Goal: Use online tool/utility: Use online tool/utility

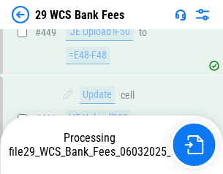
scroll to position [7514, 0]
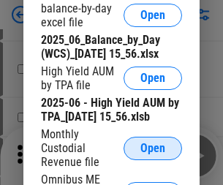
click at [153, 154] on span "Open" at bounding box center [152, 148] width 25 height 12
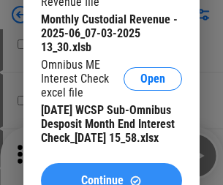
click at [111, 175] on span "Continue" at bounding box center [102, 181] width 42 height 12
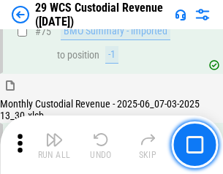
scroll to position [1526, 0]
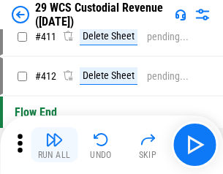
click at [54, 145] on img "button" at bounding box center [54, 140] width 18 height 18
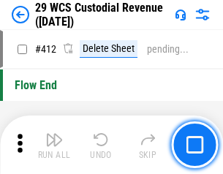
scroll to position [6975, 0]
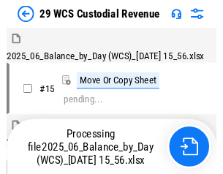
scroll to position [35, 0]
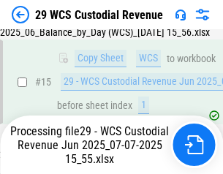
scroll to position [331, 0]
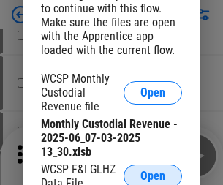
click at [153, 173] on span "Open" at bounding box center [152, 176] width 25 height 12
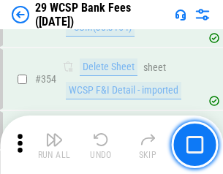
scroll to position [4855, 0]
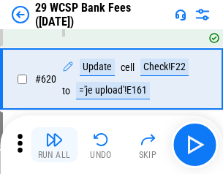
click at [54, 145] on img "button" at bounding box center [54, 140] width 18 height 18
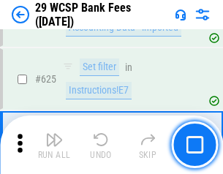
scroll to position [8149, 0]
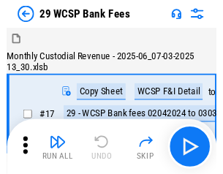
scroll to position [35, 0]
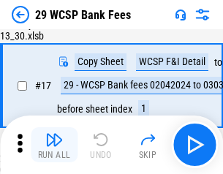
click at [54, 145] on img "button" at bounding box center [54, 140] width 18 height 18
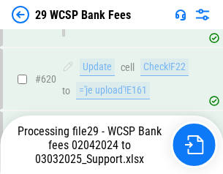
scroll to position [8132, 0]
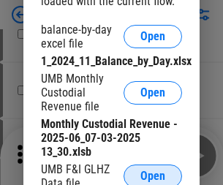
click at [153, 173] on span "Open" at bounding box center [152, 176] width 25 height 12
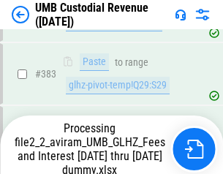
scroll to position [5210, 0]
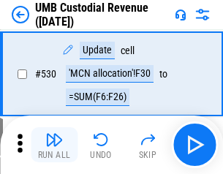
click at [54, 145] on img "button" at bounding box center [54, 140] width 18 height 18
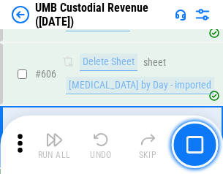
scroll to position [8431, 0]
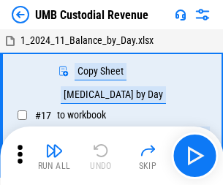
scroll to position [11, 0]
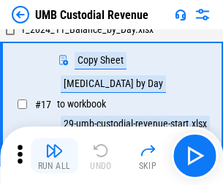
click at [54, 156] on img "button" at bounding box center [54, 151] width 18 height 18
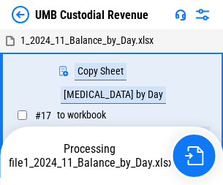
scroll to position [11, 0]
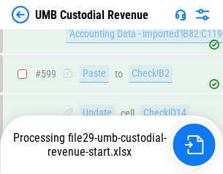
scroll to position [8334, 0]
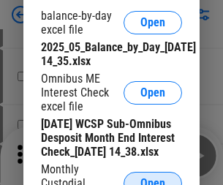
click at [153, 177] on span "Open" at bounding box center [152, 183] width 25 height 12
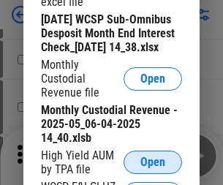
click at [153, 168] on span "Open" at bounding box center [152, 162] width 25 height 12
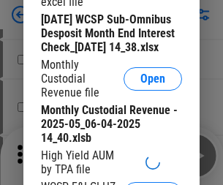
scroll to position [280, 0]
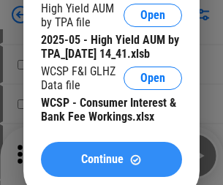
click at [111, 165] on span "Continue" at bounding box center [102, 159] width 42 height 12
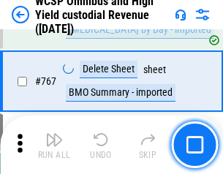
scroll to position [11901, 0]
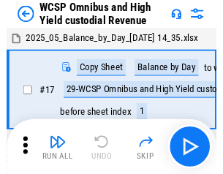
scroll to position [8, 0]
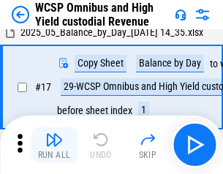
click at [54, 145] on img "button" at bounding box center [54, 140] width 18 height 18
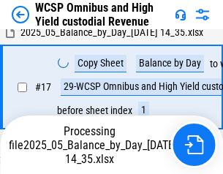
scroll to position [304, 0]
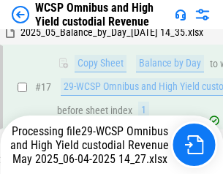
scroll to position [304, 0]
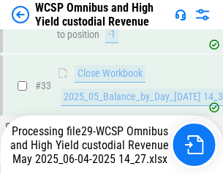
scroll to position [723, 0]
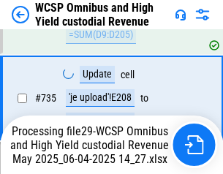
scroll to position [11742, 0]
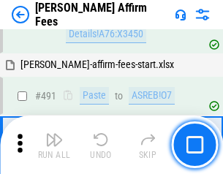
scroll to position [3971, 0]
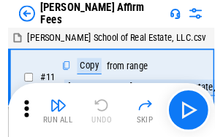
scroll to position [15, 0]
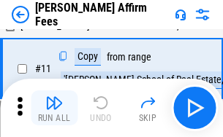
click at [54, 108] on img "button" at bounding box center [54, 103] width 18 height 18
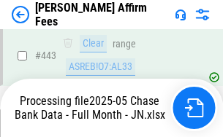
scroll to position [3830, 0]
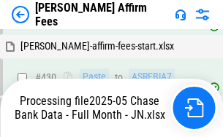
scroll to position [3830, 0]
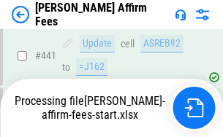
scroll to position [3830, 0]
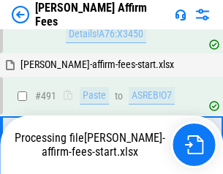
scroll to position [3897, 0]
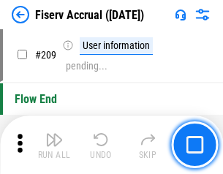
scroll to position [4536, 0]
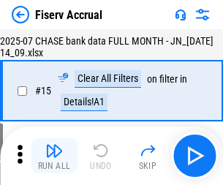
click at [54, 156] on img "button" at bounding box center [54, 151] width 18 height 18
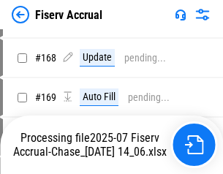
scroll to position [3843, 0]
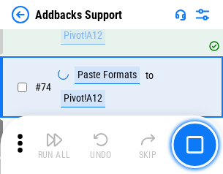
scroll to position [1063, 0]
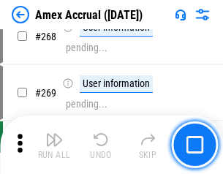
scroll to position [4277, 0]
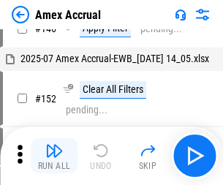
click at [54, 156] on img "button" at bounding box center [54, 151] width 18 height 18
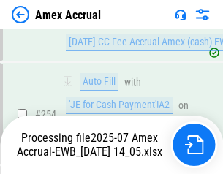
scroll to position [4352, 0]
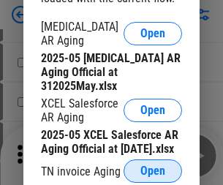
click at [153, 167] on span "Open" at bounding box center [152, 171] width 25 height 12
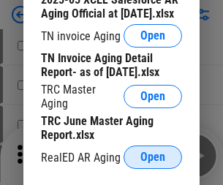
click at [153, 153] on span "Open" at bounding box center [152, 157] width 25 height 12
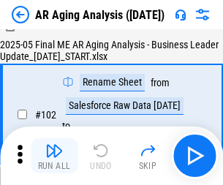
click at [54, 156] on img "button" at bounding box center [54, 151] width 18 height 18
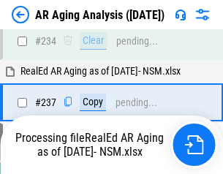
scroll to position [2264, 0]
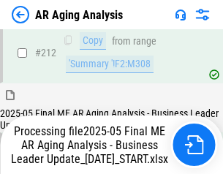
scroll to position [2247, 0]
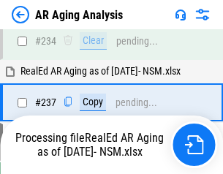
scroll to position [2308, 0]
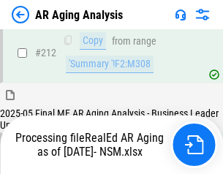
scroll to position [2184, 0]
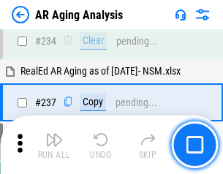
scroll to position [2247, 0]
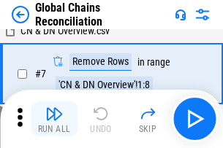
click at [54, 119] on img "button" at bounding box center [54, 114] width 18 height 18
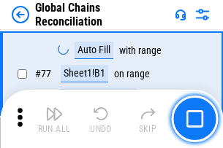
scroll to position [1793, 0]
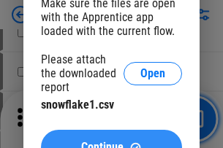
click at [111, 142] on span "Continue" at bounding box center [102, 148] width 42 height 12
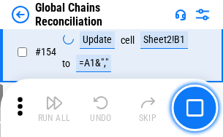
scroll to position [3208, 0]
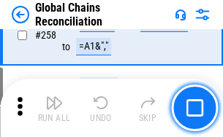
scroll to position [4875, 0]
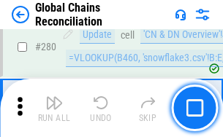
scroll to position [5054, 0]
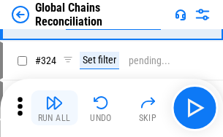
click at [54, 108] on img "button" at bounding box center [54, 103] width 18 height 18
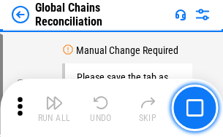
scroll to position [7204, 0]
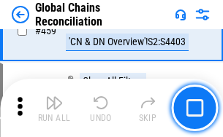
scroll to position [8724, 0]
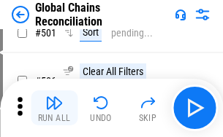
click at [54, 108] on img "button" at bounding box center [54, 103] width 18 height 18
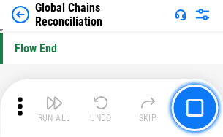
scroll to position [13716, 0]
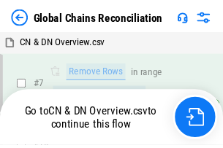
scroll to position [1794, 0]
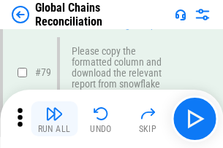
click at [54, 119] on img "button" at bounding box center [54, 114] width 18 height 18
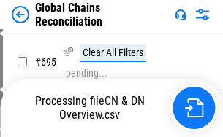
scroll to position [0, 0]
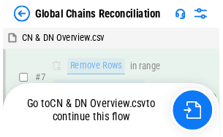
scroll to position [3208, 0]
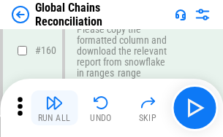
click at [54, 108] on img "button" at bounding box center [54, 103] width 18 height 18
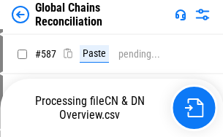
scroll to position [0, 0]
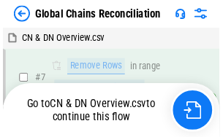
scroll to position [4875, 0]
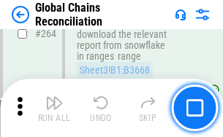
click at [54, 108] on img "button" at bounding box center [54, 103] width 18 height 18
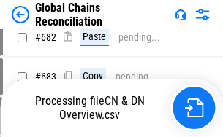
scroll to position [0, 0]
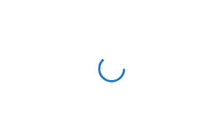
scroll to position [7205, 0]
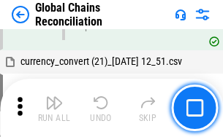
click at [54, 108] on img "button" at bounding box center [54, 103] width 18 height 18
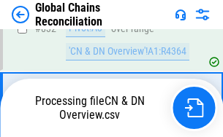
scroll to position [0, 0]
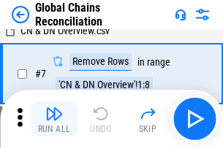
click at [54, 119] on img "button" at bounding box center [54, 114] width 18 height 18
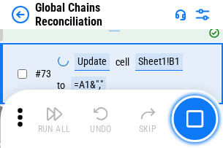
scroll to position [1793, 0]
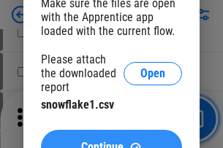
click at [111, 142] on span "Continue" at bounding box center [102, 148] width 42 height 12
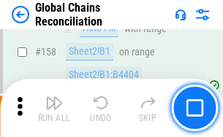
scroll to position [3208, 0]
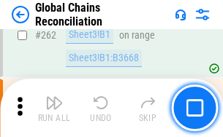
scroll to position [4875, 0]
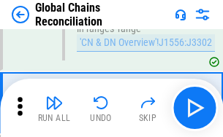
scroll to position [5460, 0]
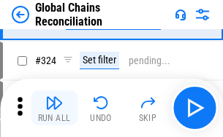
click at [54, 108] on img "button" at bounding box center [54, 103] width 18 height 18
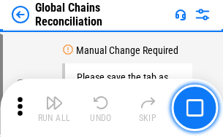
scroll to position [7204, 0]
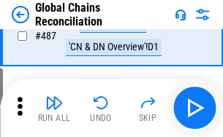
scroll to position [9110, 0]
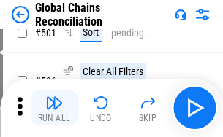
click at [54, 108] on img "button" at bounding box center [54, 103] width 18 height 18
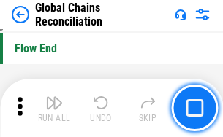
scroll to position [13716, 0]
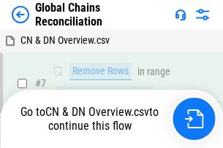
scroll to position [1794, 0]
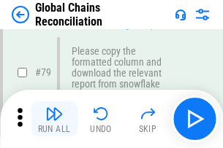
click at [54, 119] on img "button" at bounding box center [54, 114] width 18 height 18
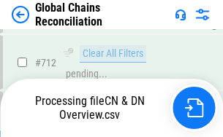
scroll to position [12889, 0]
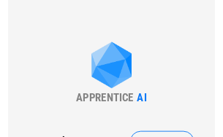
scroll to position [3208, 0]
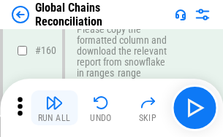
click at [54, 108] on img "button" at bounding box center [54, 103] width 18 height 18
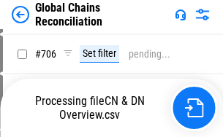
scroll to position [12603, 0]
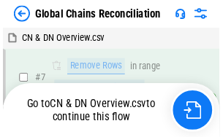
scroll to position [4875, 0]
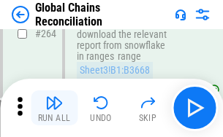
click at [54, 108] on img "button" at bounding box center [54, 103] width 18 height 18
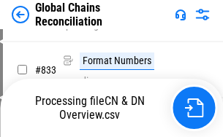
scroll to position [0, 0]
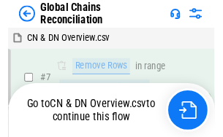
scroll to position [7205, 0]
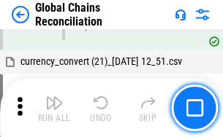
click at [54, 108] on img "button" at bounding box center [54, 103] width 18 height 18
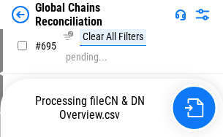
scroll to position [0, 0]
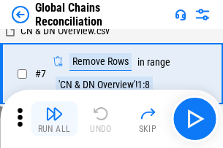
click at [54, 119] on img "button" at bounding box center [54, 114] width 18 height 18
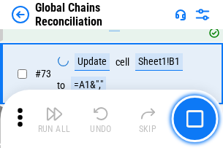
scroll to position [1793, 0]
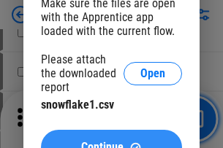
click at [111, 142] on span "Continue" at bounding box center [102, 148] width 42 height 12
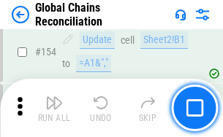
scroll to position [3208, 0]
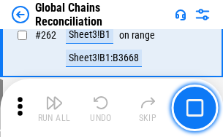
scroll to position [4875, 0]
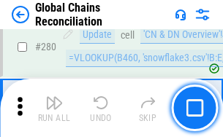
scroll to position [5054, 0]
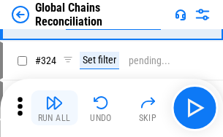
click at [54, 108] on img "button" at bounding box center [54, 103] width 18 height 18
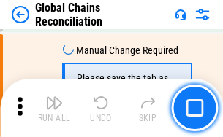
scroll to position [7204, 0]
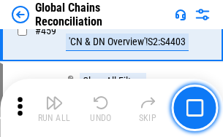
scroll to position [8724, 0]
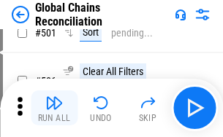
click at [54, 108] on img "button" at bounding box center [54, 103] width 18 height 18
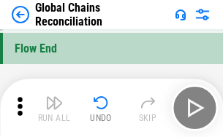
scroll to position [13716, 0]
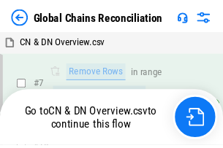
scroll to position [1794, 0]
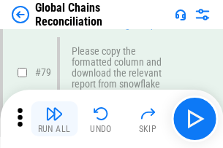
click at [54, 119] on img "button" at bounding box center [54, 114] width 18 height 18
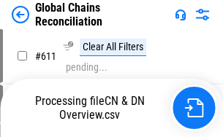
scroll to position [11188, 0]
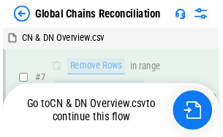
scroll to position [3208, 0]
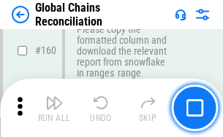
click at [54, 108] on img "button" at bounding box center [54, 103] width 18 height 18
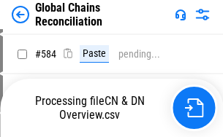
scroll to position [0, 0]
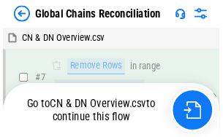
scroll to position [4875, 0]
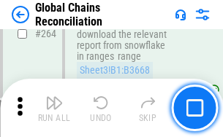
click at [54, 108] on img "button" at bounding box center [54, 103] width 18 height 18
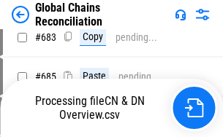
scroll to position [0, 0]
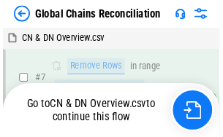
scroll to position [7205, 0]
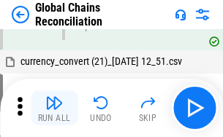
click at [54, 108] on img "button" at bounding box center [54, 103] width 18 height 18
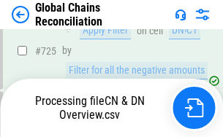
scroll to position [0, 0]
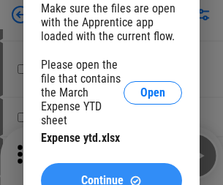
click at [111, 175] on span "Continue" at bounding box center [102, 181] width 42 height 12
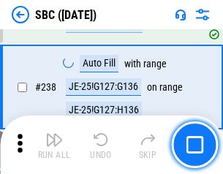
scroll to position [2762, 0]
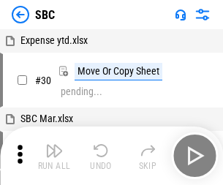
scroll to position [15, 0]
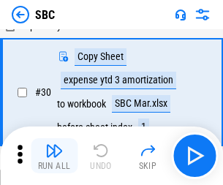
click at [54, 156] on img "button" at bounding box center [54, 151] width 18 height 18
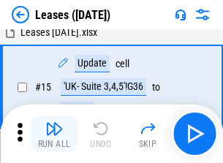
click at [54, 134] on img "button" at bounding box center [54, 129] width 18 height 18
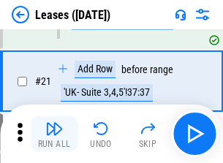
click at [54, 134] on img "button" at bounding box center [54, 129] width 18 height 18
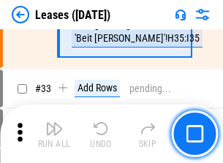
click at [54, 134] on img "button" at bounding box center [54, 129] width 18 height 18
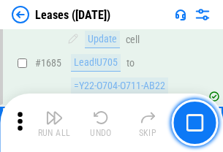
scroll to position [23910, 0]
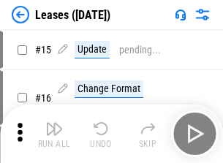
scroll to position [8, 0]
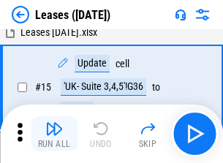
click at [54, 134] on img "button" at bounding box center [54, 129] width 18 height 18
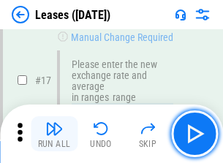
scroll to position [295, 0]
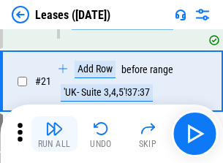
click at [54, 134] on img "button" at bounding box center [54, 129] width 18 height 18
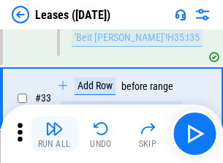
click at [54, 134] on img "button" at bounding box center [54, 129] width 18 height 18
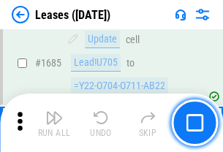
scroll to position [23910, 0]
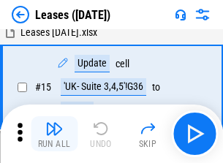
click at [54, 134] on img "button" at bounding box center [54, 129] width 18 height 18
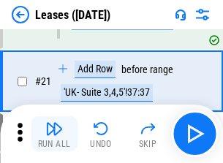
click at [54, 134] on img "button" at bounding box center [54, 129] width 18 height 18
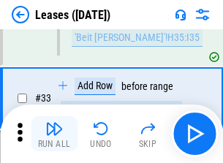
click at [54, 134] on img "button" at bounding box center [54, 129] width 18 height 18
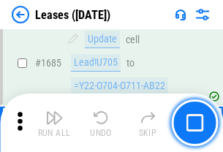
scroll to position [23910, 0]
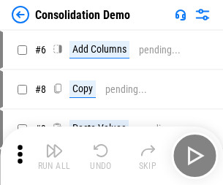
click at [54, 156] on img "button" at bounding box center [54, 151] width 18 height 18
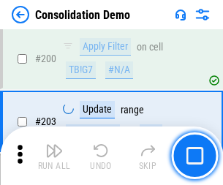
scroll to position [4580, 0]
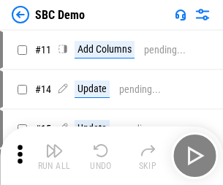
click at [54, 156] on img "button" at bounding box center [54, 151] width 18 height 18
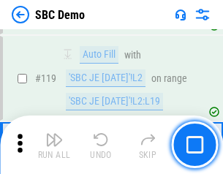
scroll to position [2368, 0]
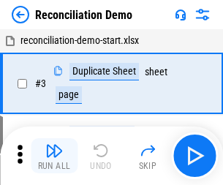
click at [54, 156] on img "button" at bounding box center [54, 151] width 18 height 18
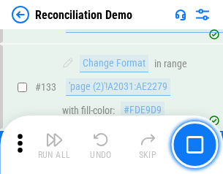
scroll to position [1734, 0]
